Goal: Communication & Community: Answer question/provide support

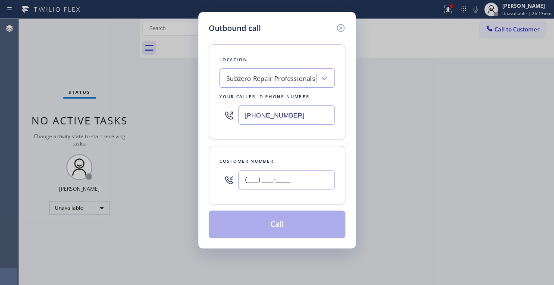
click at [259, 171] on input "(___) ___-____" at bounding box center [286, 179] width 96 height 19
paste input "281) 987-0121"
type input "[PHONE_NUMBER]"
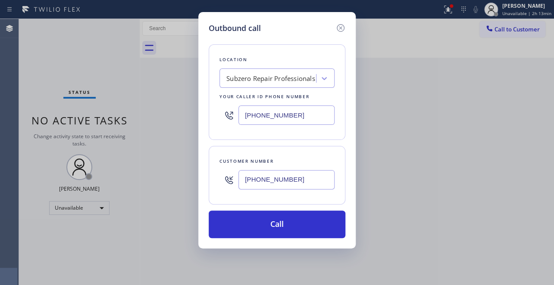
click at [442, 226] on div "Outbound call Location Subzero Repair Professionals Your caller id phone number…" at bounding box center [277, 142] width 554 height 285
drag, startPoint x: 310, startPoint y: 116, endPoint x: 172, endPoint y: 122, distance: 137.6
click at [172, 122] on div "Outbound call Location Subzero Repair Professionals Your caller id phone number…" at bounding box center [277, 142] width 554 height 285
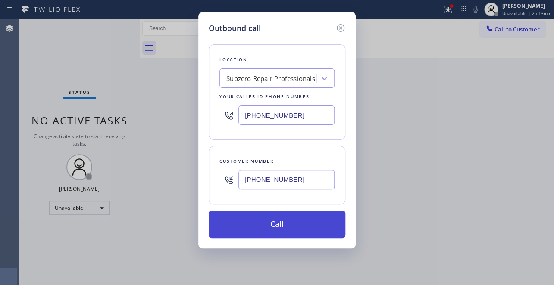
paste input "28) 888-6067"
type input "[PHONE_NUMBER]"
click at [256, 224] on button "Call" at bounding box center [277, 225] width 137 height 28
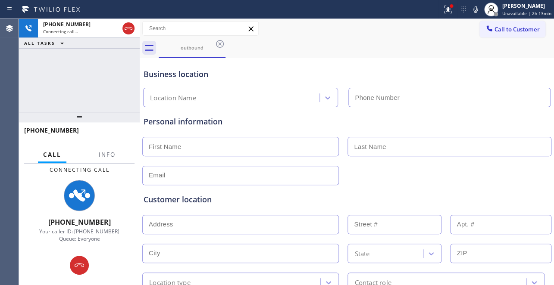
type input "[PHONE_NUMBER]"
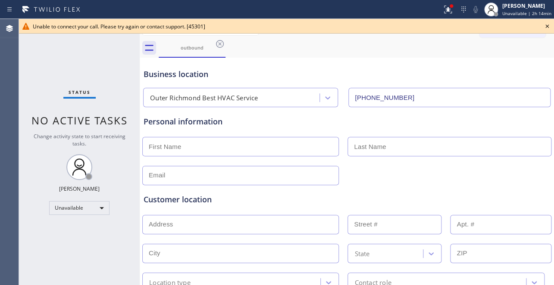
drag, startPoint x: 487, startPoint y: 184, endPoint x: 503, endPoint y: 141, distance: 46.5
click at [487, 184] on div "Customer location >> ADD NEW ADDRESS << + NEW ADDRESS State Location type Conta…" at bounding box center [347, 237] width 410 height 110
click at [544, 26] on icon at bounding box center [547, 26] width 10 height 10
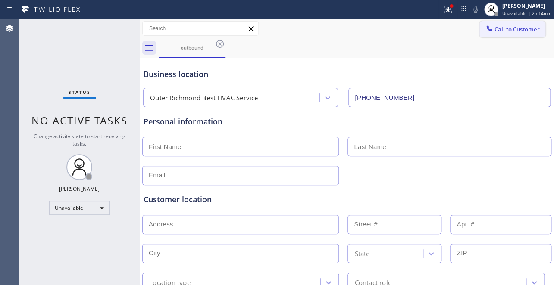
click at [490, 37] on button "Call to Customer" at bounding box center [512, 29] width 66 height 16
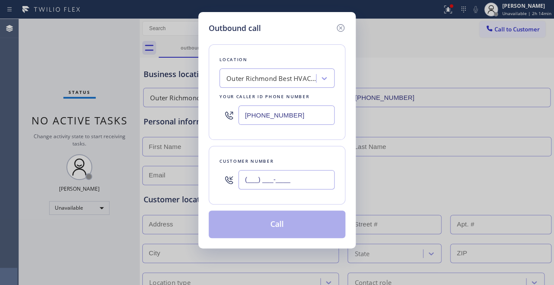
click at [246, 179] on input "(___) ___-____" at bounding box center [286, 179] width 96 height 19
paste input "628) 888-6067"
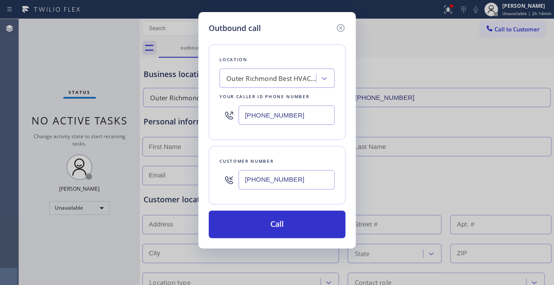
drag, startPoint x: 498, startPoint y: 175, endPoint x: 340, endPoint y: 119, distance: 167.8
click at [497, 176] on div "Outbound call Location [GEOGRAPHIC_DATA] Best HVAC Service Your caller id phone…" at bounding box center [277, 142] width 554 height 285
drag, startPoint x: 298, startPoint y: 181, endPoint x: 114, endPoint y: 181, distance: 184.0
click at [114, 181] on div "Outbound call Location [GEOGRAPHIC_DATA] Best HVAC Service Your caller id phone…" at bounding box center [277, 142] width 554 height 285
paste input "281) 987-0121"
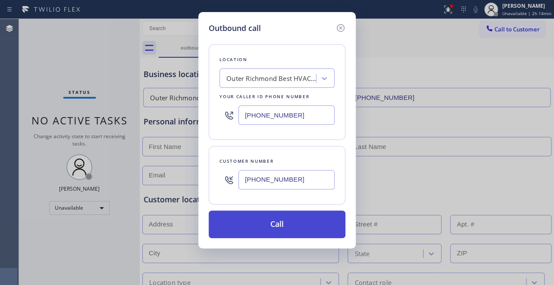
type input "[PHONE_NUMBER]"
click at [269, 226] on button "Call" at bounding box center [277, 225] width 137 height 28
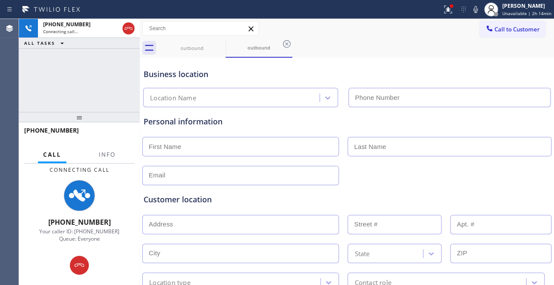
type input "[PHONE_NUMBER]"
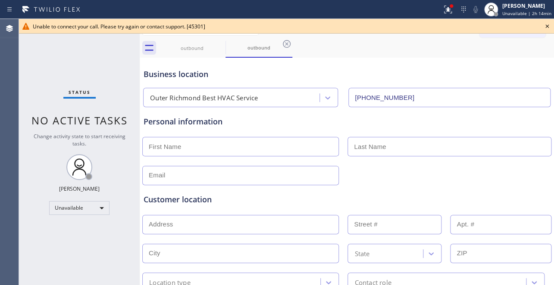
click at [481, 41] on div "outbound outbound" at bounding box center [356, 47] width 395 height 19
click at [545, 26] on icon at bounding box center [547, 26] width 10 height 10
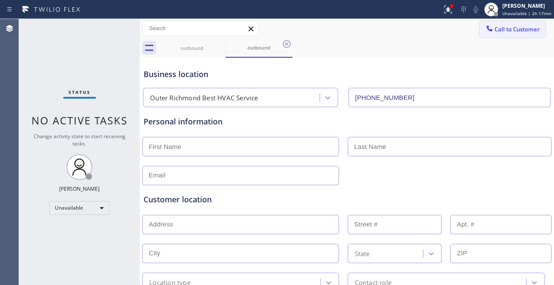
click at [499, 30] on span "Call to Customer" at bounding box center [516, 29] width 45 height 8
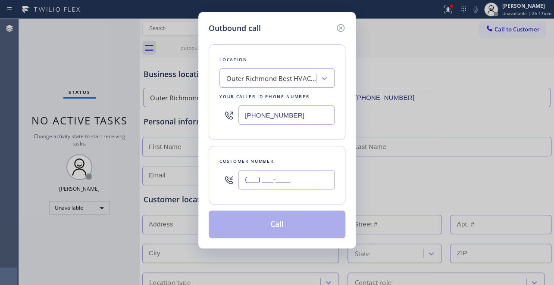
click at [249, 181] on input "(___) ___-____" at bounding box center [286, 179] width 96 height 19
paste input "720) 414-9394"
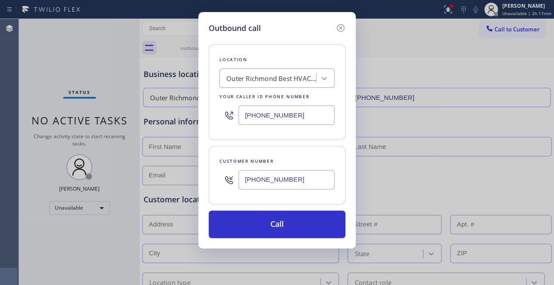
type input "[PHONE_NUMBER]"
click at [474, 119] on div "Outbound call Location [GEOGRAPHIC_DATA] Best HVAC Service Your caller id phone…" at bounding box center [277, 142] width 554 height 285
drag, startPoint x: 316, startPoint y: 120, endPoint x: 137, endPoint y: 119, distance: 178.9
click at [137, 119] on div "Outbound call Location [GEOGRAPHIC_DATA] Best HVAC Service Your caller id phone…" at bounding box center [277, 142] width 554 height 285
paste input "720) 640-7114"
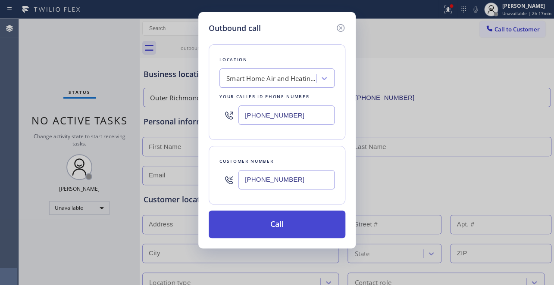
type input "[PHONE_NUMBER]"
click at [284, 218] on button "Call" at bounding box center [277, 225] width 137 height 28
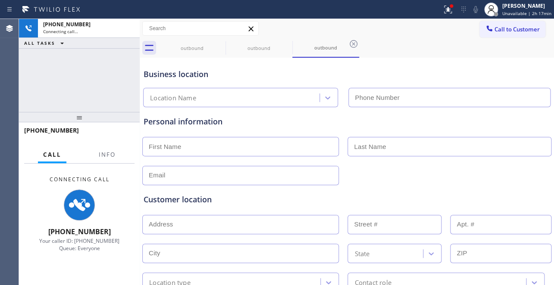
type input "[PHONE_NUMBER]"
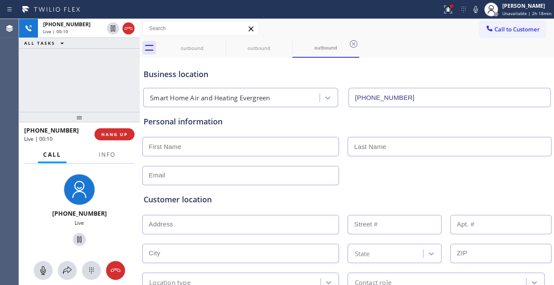
click at [474, 197] on div "Customer location" at bounding box center [347, 200] width 406 height 12
click at [494, 80] on div "Business location" at bounding box center [347, 75] width 406 height 12
click at [111, 139] on button "HANG UP" at bounding box center [114, 134] width 40 height 12
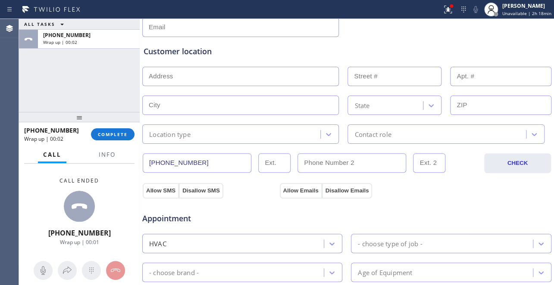
scroll to position [156, 0]
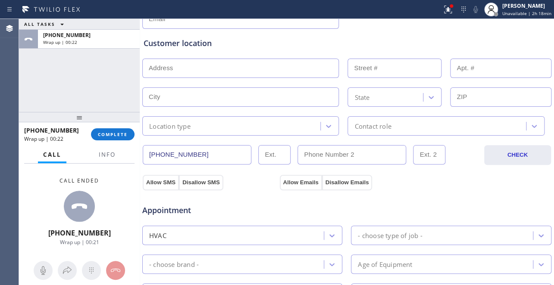
click at [463, 180] on div "Allow SMS Disallow SMS Allow Emails Disallow Emails" at bounding box center [346, 181] width 411 height 17
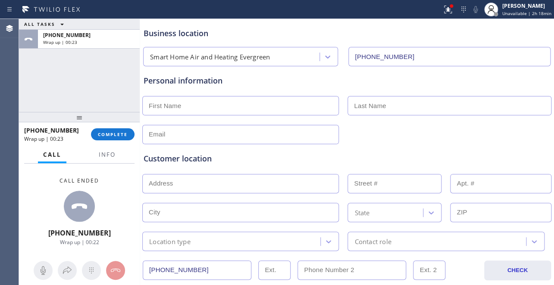
scroll to position [0, 0]
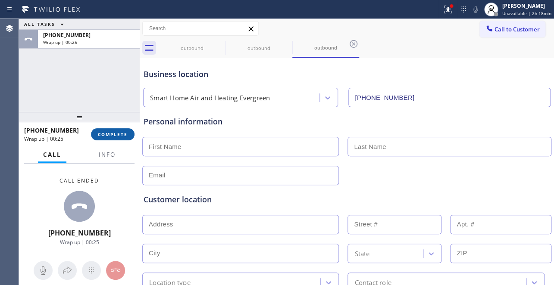
click at [122, 132] on span "COMPLETE" at bounding box center [113, 134] width 30 height 6
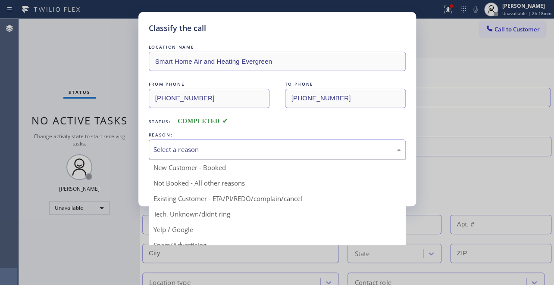
click at [172, 145] on div "Select a reason" at bounding box center [276, 150] width 247 height 10
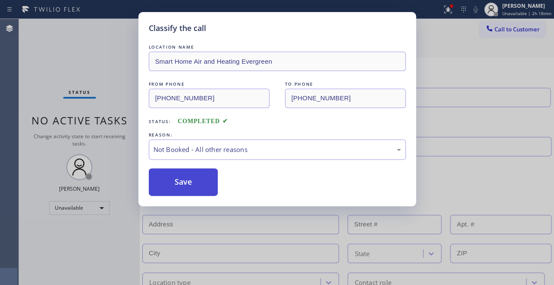
click at [186, 174] on button "Save" at bounding box center [183, 183] width 69 height 28
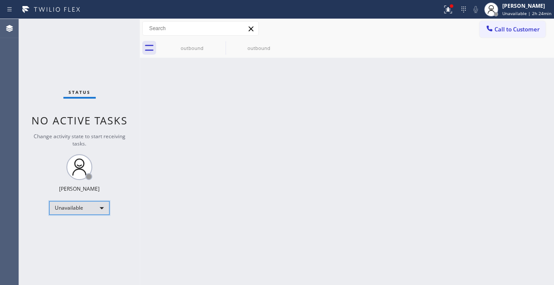
click at [93, 209] on div "Unavailable" at bounding box center [79, 208] width 60 height 14
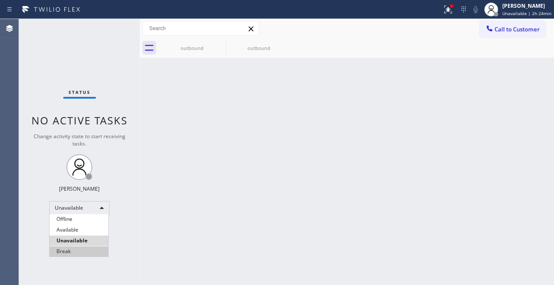
click at [73, 252] on li "Break" at bounding box center [79, 252] width 59 height 10
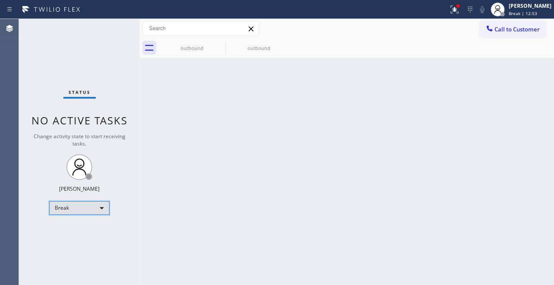
click at [86, 206] on div "Break" at bounding box center [79, 208] width 60 height 14
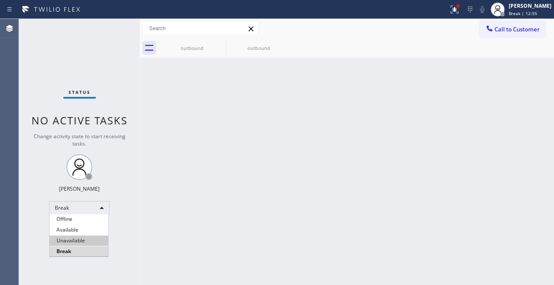
click at [79, 241] on li "Unavailable" at bounding box center [79, 241] width 59 height 10
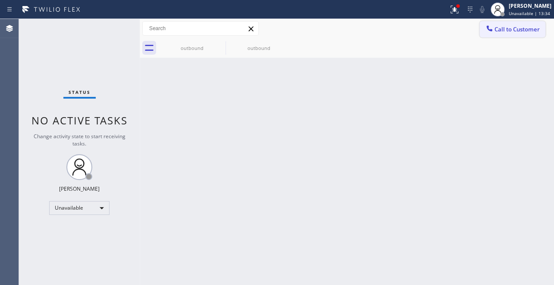
click at [491, 31] on icon at bounding box center [489, 28] width 9 height 9
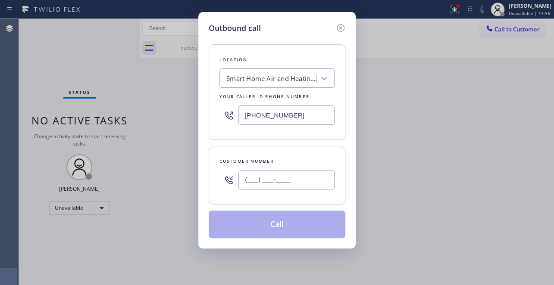
click at [252, 176] on input "(___) ___-____" at bounding box center [286, 179] width 96 height 19
paste input "213) 479-6721"
type input "[PHONE_NUMBER]"
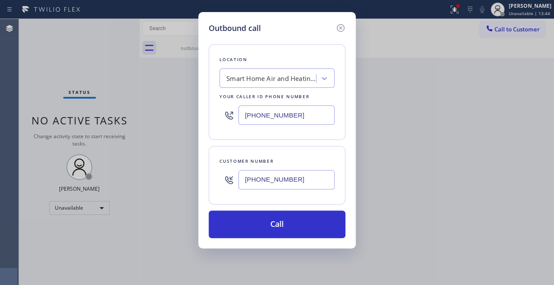
drag, startPoint x: 316, startPoint y: 114, endPoint x: 150, endPoint y: 114, distance: 165.9
click at [150, 114] on div "Outbound call Location Smart Home Air and Heating Evergreen Your caller id phon…" at bounding box center [277, 142] width 554 height 285
paste input "833) 307-0265"
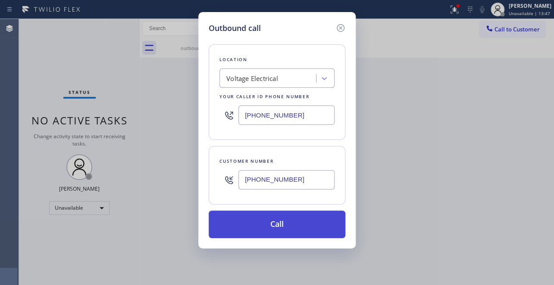
type input "[PHONE_NUMBER]"
click at [279, 227] on button "Call" at bounding box center [277, 225] width 137 height 28
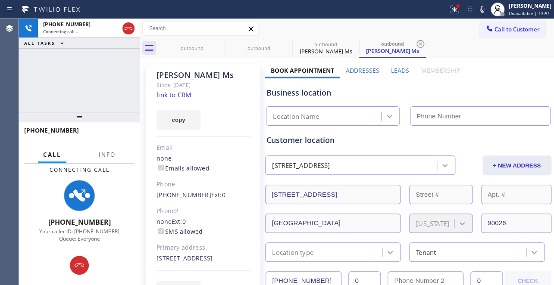
type input "[PHONE_NUMBER]"
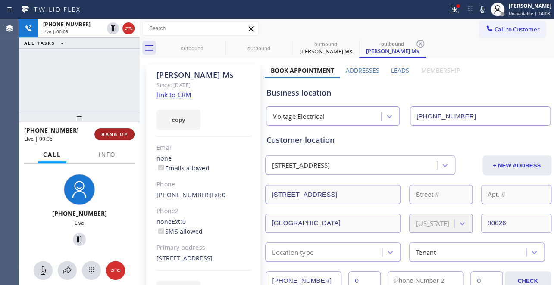
click at [114, 134] on span "HANG UP" at bounding box center [114, 134] width 26 height 6
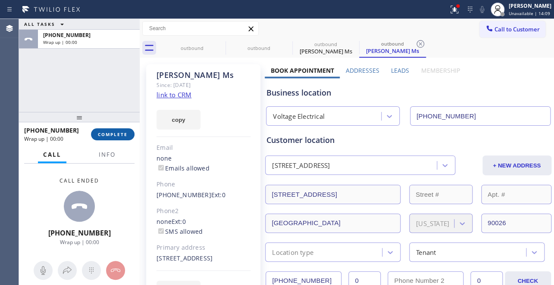
click at [113, 134] on span "COMPLETE" at bounding box center [113, 134] width 30 height 6
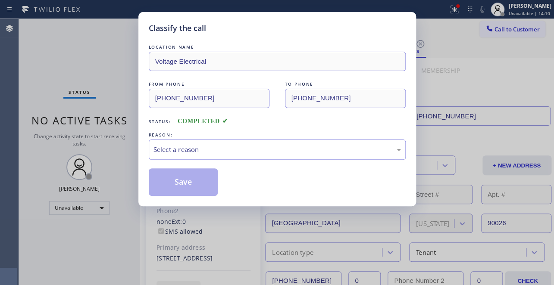
click at [184, 146] on div "Select a reason" at bounding box center [276, 150] width 247 height 10
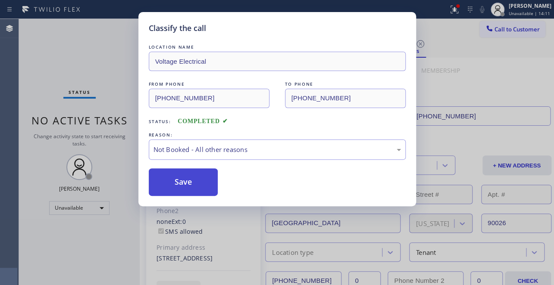
click at [176, 182] on button "Save" at bounding box center [183, 183] width 69 height 28
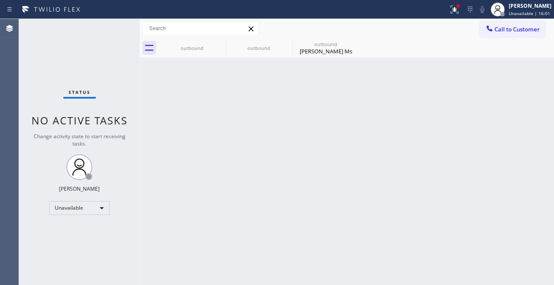
drag, startPoint x: 499, startPoint y: 26, endPoint x: 476, endPoint y: 28, distance: 23.3
click at [499, 26] on span "Call to Customer" at bounding box center [516, 29] width 45 height 8
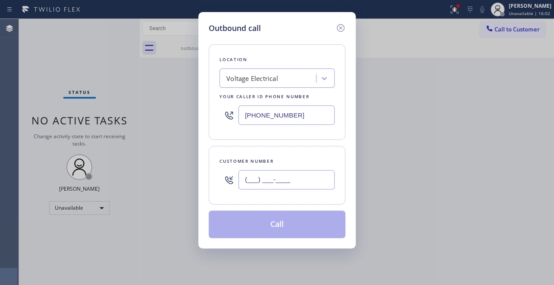
click at [268, 180] on input "(___) ___-____" at bounding box center [286, 179] width 96 height 19
paste input "626) 249-1032"
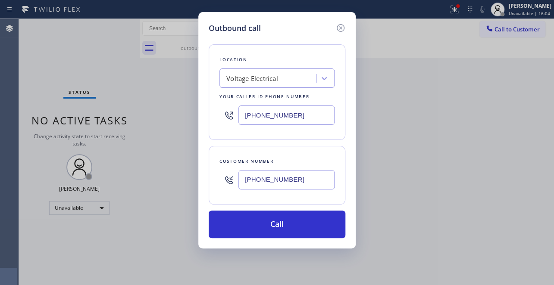
type input "[PHONE_NUMBER]"
drag, startPoint x: 215, startPoint y: 115, endPoint x: 161, endPoint y: 119, distance: 54.0
click at [161, 119] on div "Outbound call Location Voltage Electrical Your caller id phone number [PHONE_NU…" at bounding box center [277, 142] width 554 height 285
paste input "747) 279-3377"
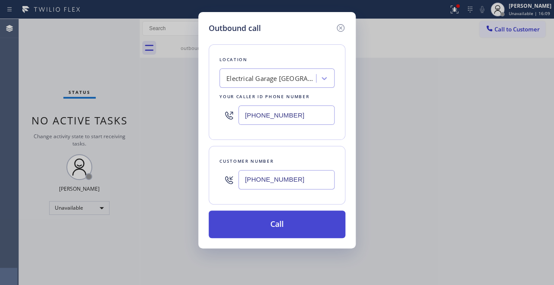
type input "[PHONE_NUMBER]"
click at [271, 220] on button "Call" at bounding box center [277, 225] width 137 height 28
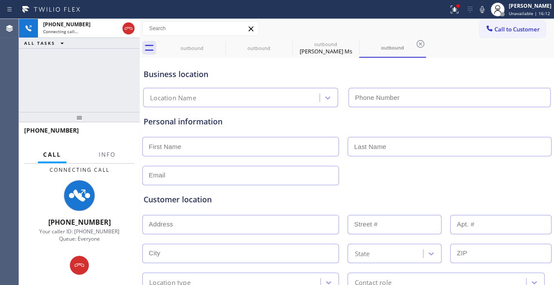
type input "[PHONE_NUMBER]"
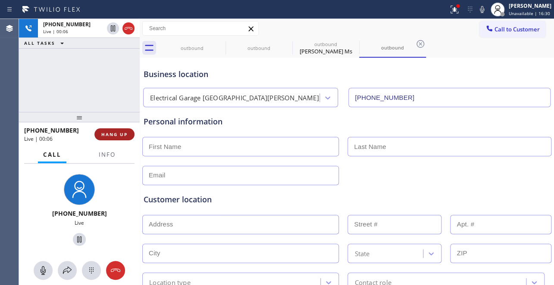
click at [107, 131] on span "HANG UP" at bounding box center [114, 134] width 26 height 6
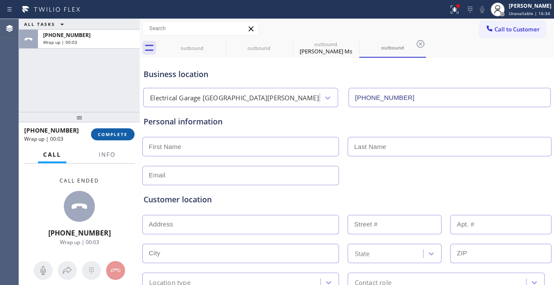
click at [104, 136] on span "COMPLETE" at bounding box center [113, 134] width 30 height 6
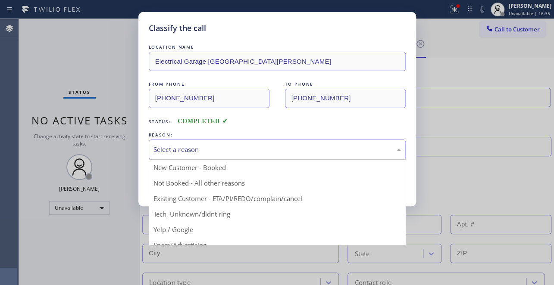
click at [170, 146] on div "Select a reason" at bounding box center [276, 150] width 247 height 10
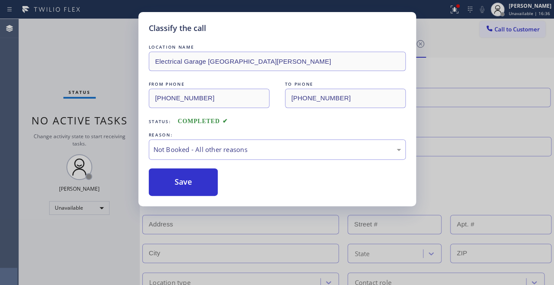
click at [173, 179] on button "Save" at bounding box center [183, 183] width 69 height 28
type input "[PHONE_NUMBER]"
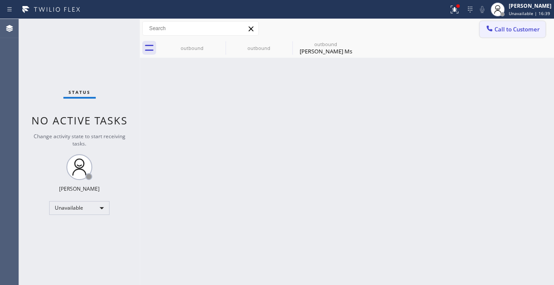
click at [512, 29] on span "Call to Customer" at bounding box center [516, 29] width 45 height 8
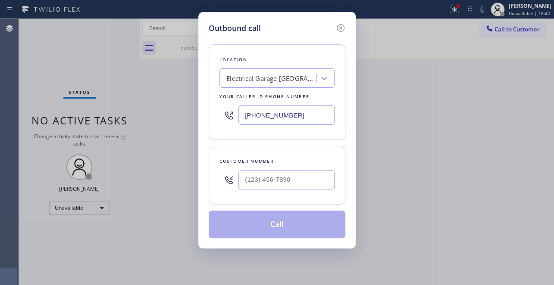
type input "(___) ___-____"
click at [296, 178] on input "(___) ___-____" at bounding box center [286, 179] width 96 height 19
click at [266, 180] on input "(___) ___-____" at bounding box center [286, 179] width 96 height 19
paste input "626) 249-1032"
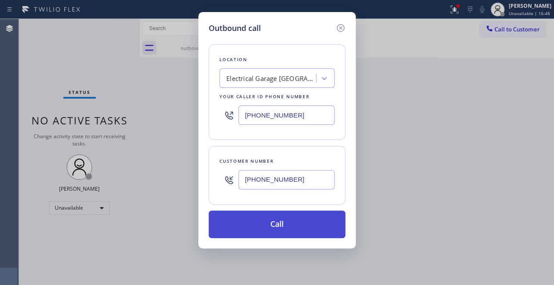
type input "[PHONE_NUMBER]"
click at [262, 233] on button "Call" at bounding box center [277, 225] width 137 height 28
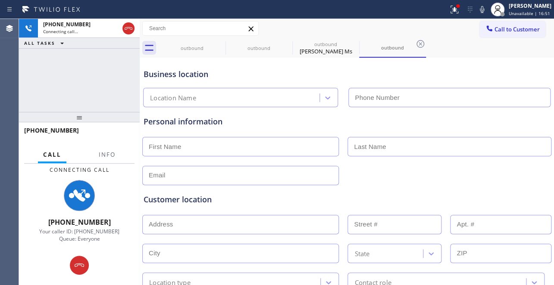
type input "[PHONE_NUMBER]"
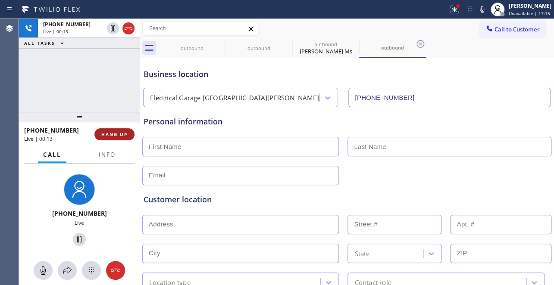
click at [112, 134] on span "HANG UP" at bounding box center [114, 134] width 26 height 6
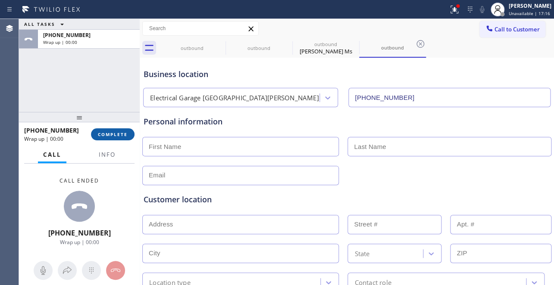
click at [120, 134] on span "COMPLETE" at bounding box center [113, 134] width 30 height 6
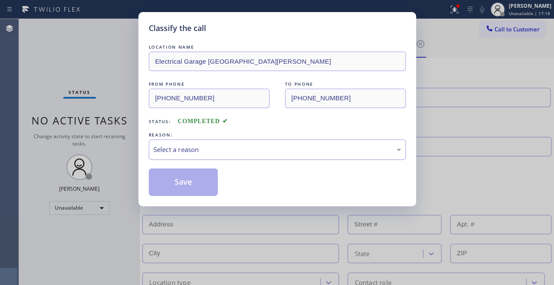
click at [298, 153] on div "Select a reason" at bounding box center [276, 150] width 247 height 10
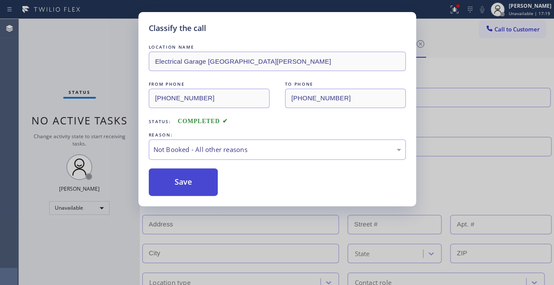
click at [193, 181] on button "Save" at bounding box center [183, 183] width 69 height 28
type input "[PHONE_NUMBER]"
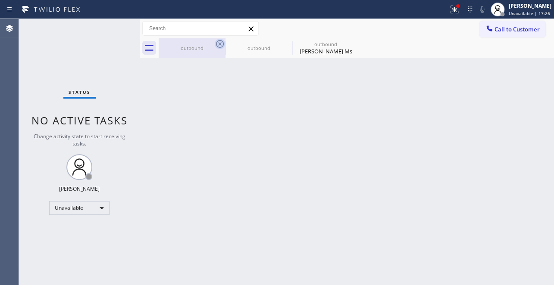
click at [222, 44] on icon at bounding box center [220, 44] width 10 height 10
click at [0, 0] on icon at bounding box center [0, 0] width 0 height 0
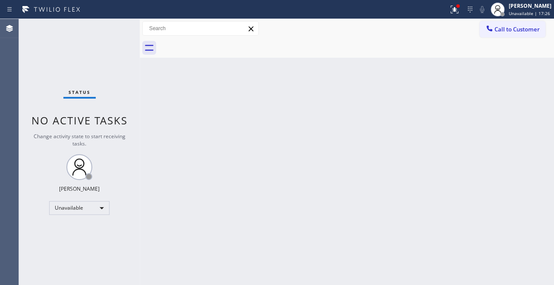
click at [222, 44] on div at bounding box center [356, 47] width 395 height 19
